Goal: Communication & Community: Participate in discussion

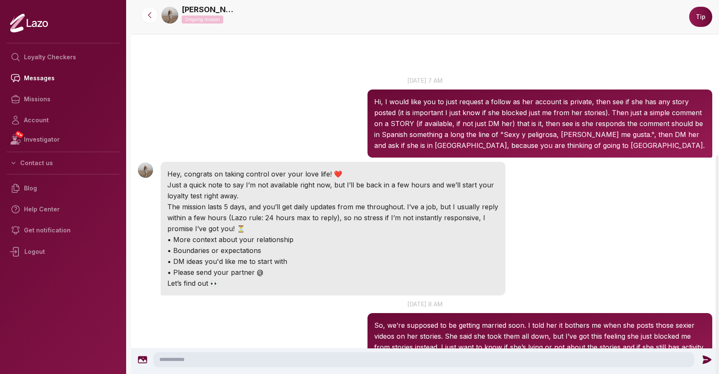
scroll to position [265, 0]
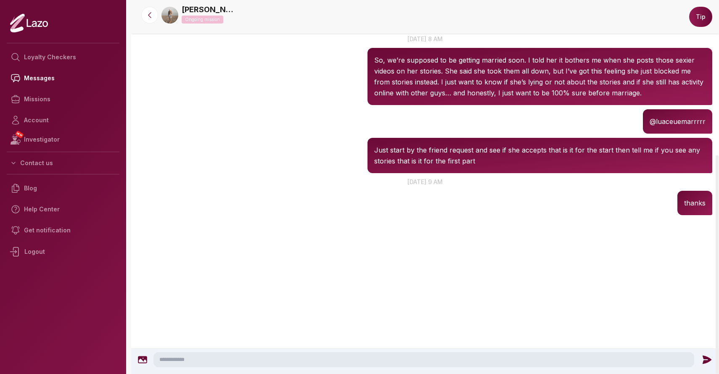
click at [263, 181] on p "[DATE] 9 am" at bounding box center [425, 181] width 588 height 9
click at [241, 124] on div "[PERSON_NAME] 8:05 AM @luaceuemarrrrr" at bounding box center [425, 121] width 588 height 29
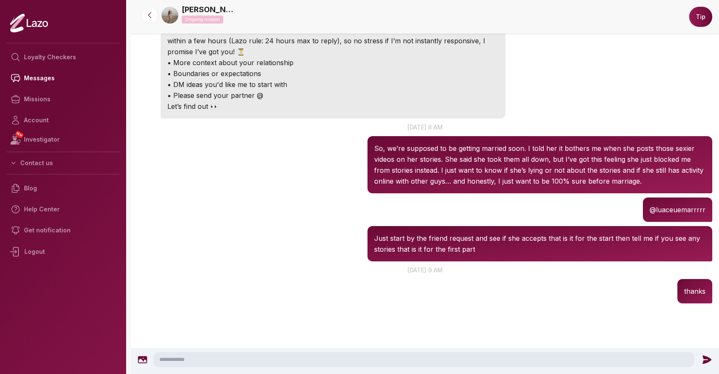
scroll to position [176, 0]
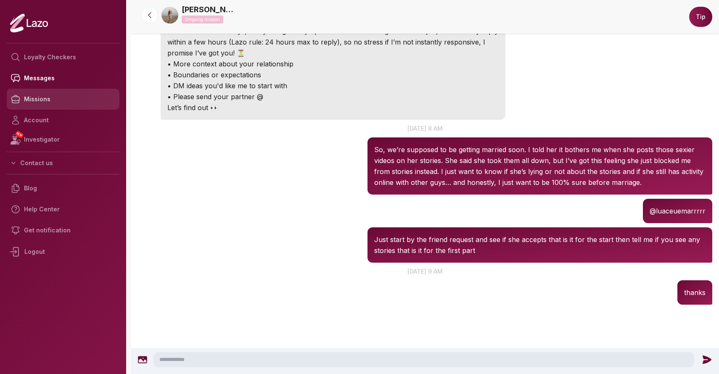
click at [42, 99] on link "Missions" at bounding box center [63, 99] width 113 height 21
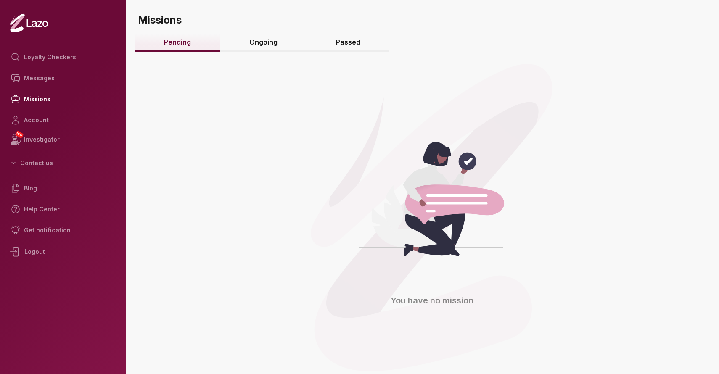
click at [333, 45] on link "Passed" at bounding box center [347, 43] width 83 height 18
click at [260, 44] on link "Ongoing" at bounding box center [263, 43] width 87 height 18
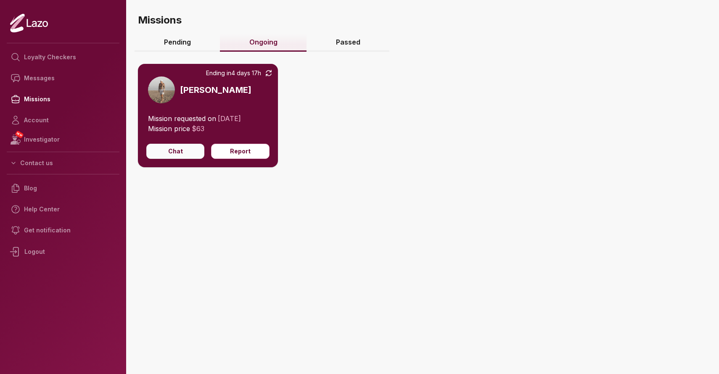
click at [178, 148] on button "Chat" at bounding box center [175, 151] width 58 height 15
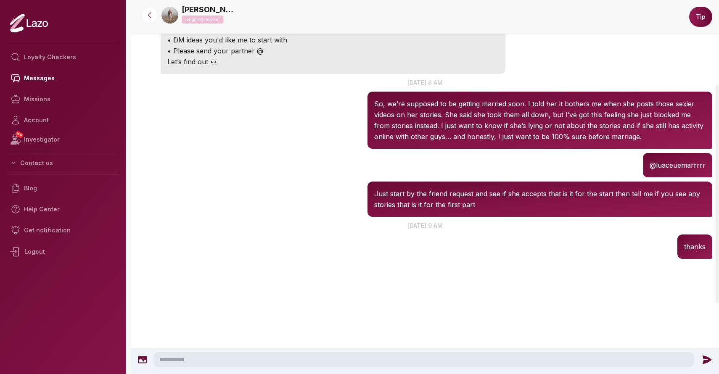
scroll to position [265, 0]
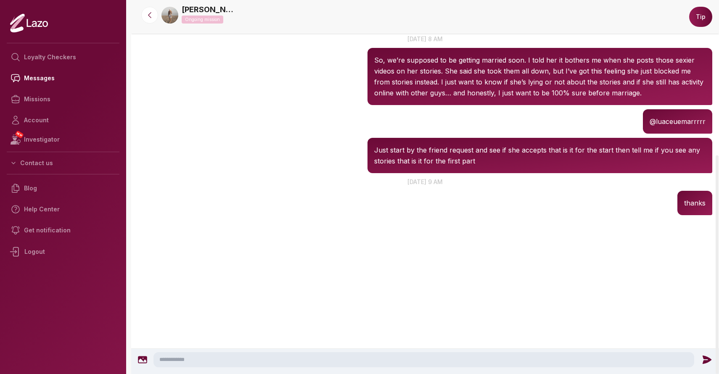
click at [282, 353] on textarea at bounding box center [423, 359] width 540 height 15
click at [261, 75] on div "[PERSON_NAME] 8:04 AM [DATE] at 8 am So, we’re supposed to be getting married s…" at bounding box center [425, 69] width 588 height 75
click at [200, 361] on textarea at bounding box center [423, 359] width 540 height 15
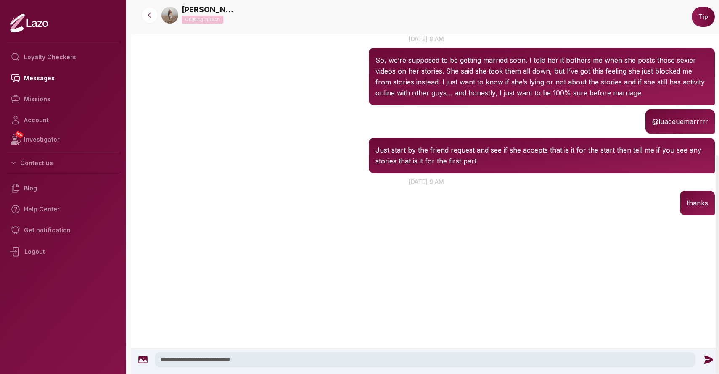
type textarea "**********"
click at [706, 357] on icon at bounding box center [708, 360] width 9 height 8
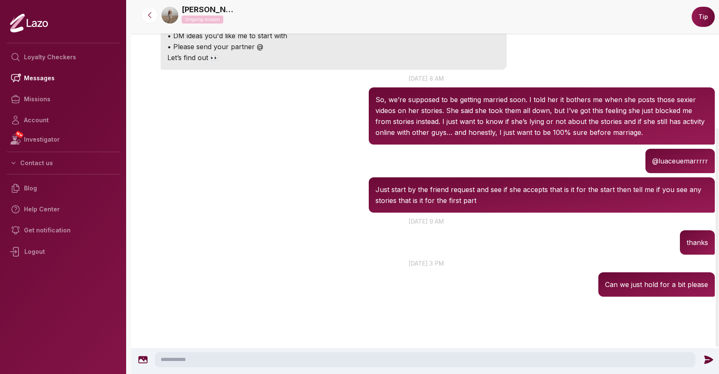
scroll to position [218, 0]
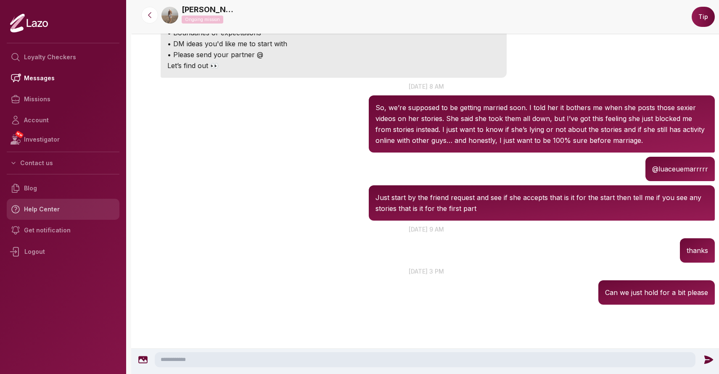
click at [62, 206] on link "Help Center" at bounding box center [63, 209] width 113 height 21
